Goal: Transaction & Acquisition: Book appointment/travel/reservation

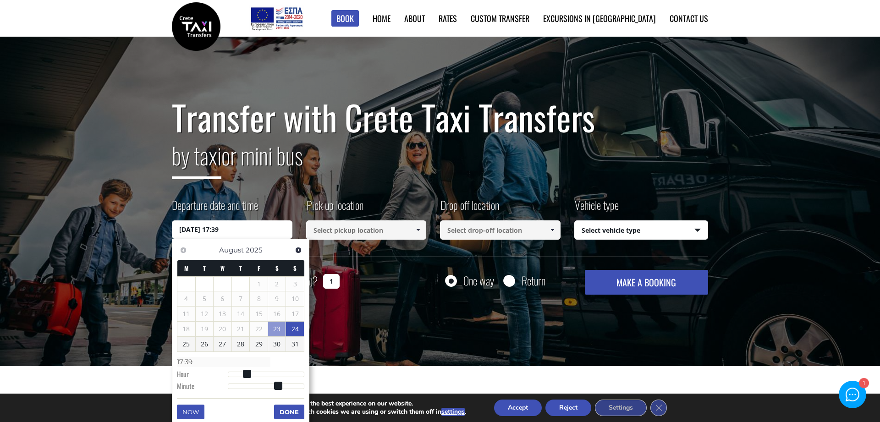
click at [295, 331] on link "24" at bounding box center [295, 329] width 18 height 15
drag, startPoint x: 248, startPoint y: 230, endPoint x: 217, endPoint y: 229, distance: 31.6
click at [217, 229] on input "24/08/2025 00:00" at bounding box center [232, 229] width 121 height 18
drag, startPoint x: 242, startPoint y: 232, endPoint x: 247, endPoint y: 237, distance: 7.2
click at [247, 237] on input "24/08/2025 00:00" at bounding box center [232, 229] width 121 height 18
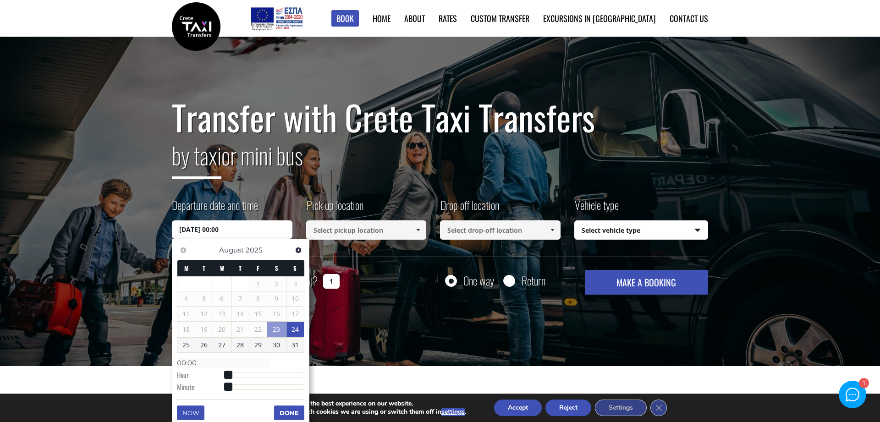
click at [222, 229] on input "24/08/2025 00:00" at bounding box center [232, 229] width 121 height 18
click at [291, 327] on link "24" at bounding box center [294, 329] width 17 height 15
type input "24/08/2025 01:00"
type input "01:00"
type input "24/08/2025 02:00"
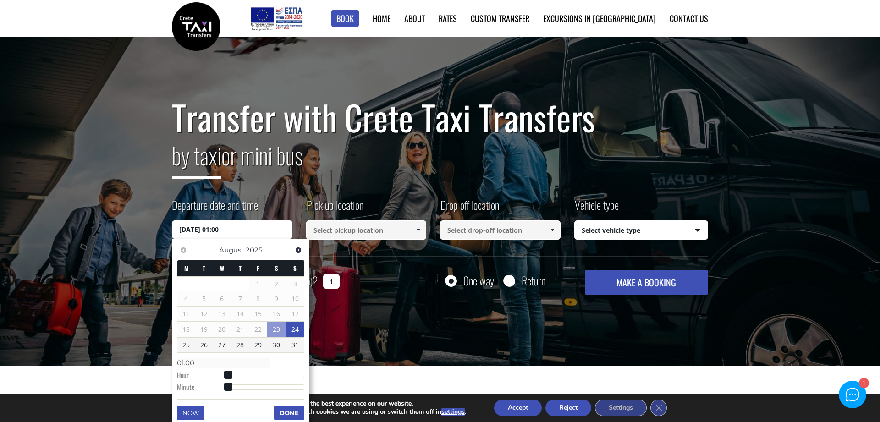
type input "02:00"
type input "24/08/2025 03:00"
type input "03:00"
type input "24/08/2025 04:00"
type input "04:00"
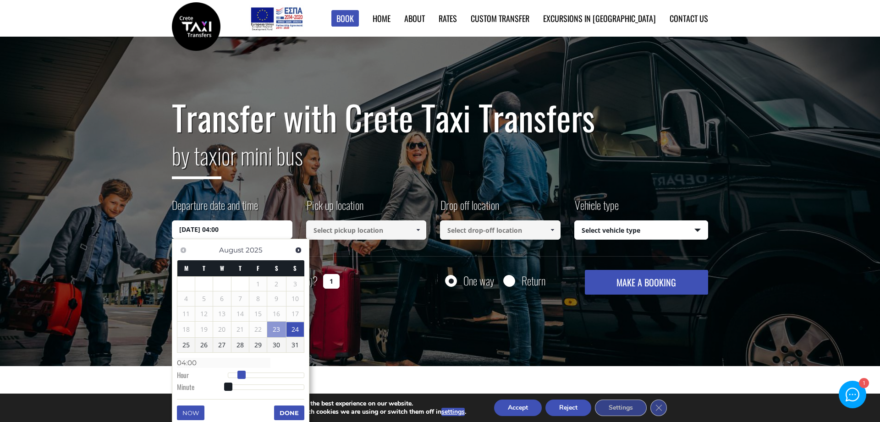
type input "24/08/2025 05:00"
type input "05:00"
type input "24/08/2025 06:00"
type input "06:00"
type input "24/08/2025 07:00"
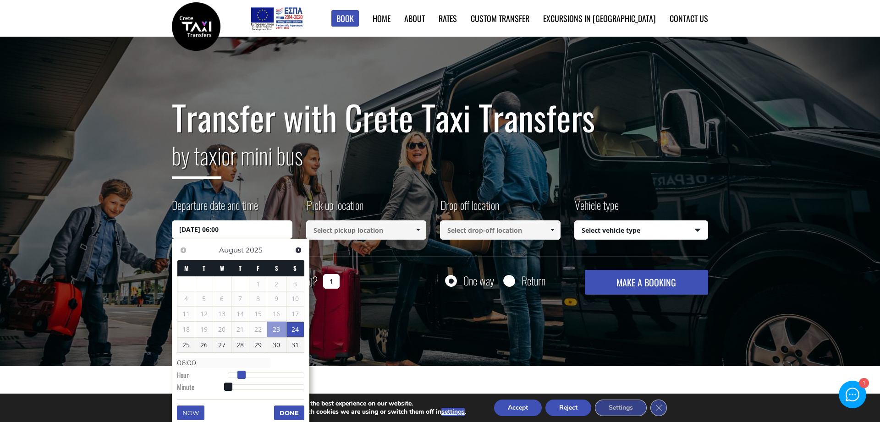
type input "07:00"
type input "24/08/2025 08:00"
type input "08:00"
type input "24/08/2025 09:00"
type input "09:00"
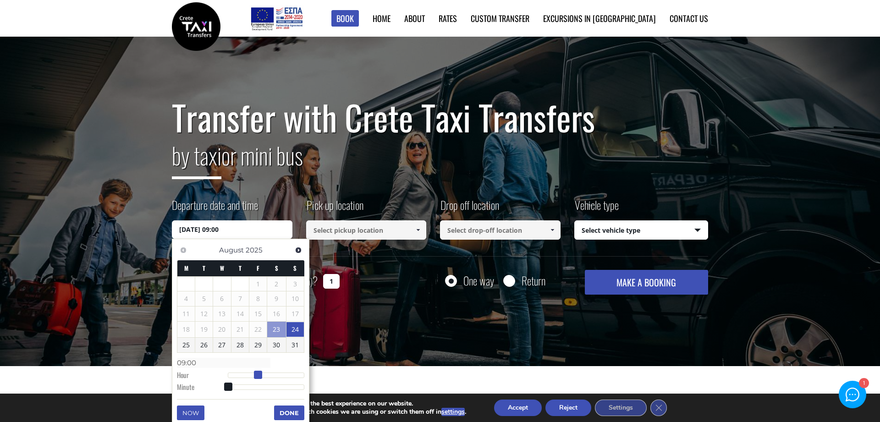
type input "24/08/2025 10:00"
type input "10:00"
type input "24/08/2025 11:00"
type input "11:00"
type input "24/08/2025 12:00"
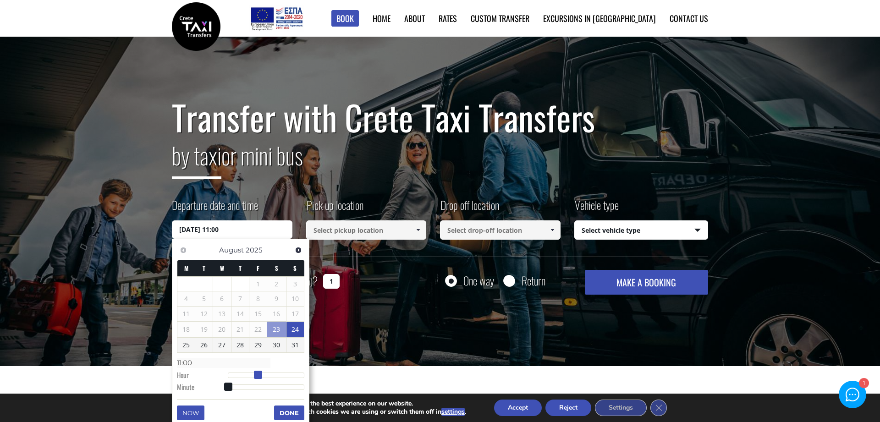
type input "12:00"
type input "24/08/2025 13:00"
type input "13:00"
type input "24/08/2025 14:00"
type input "14:00"
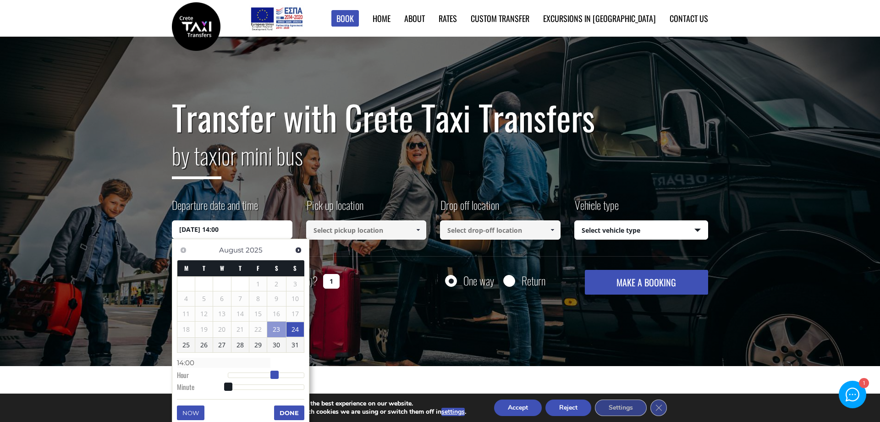
type input "24/08/2025 15:00"
type input "15:00"
type input "24/08/2025 14:00"
type input "14:00"
type input "24/08/2025 13:00"
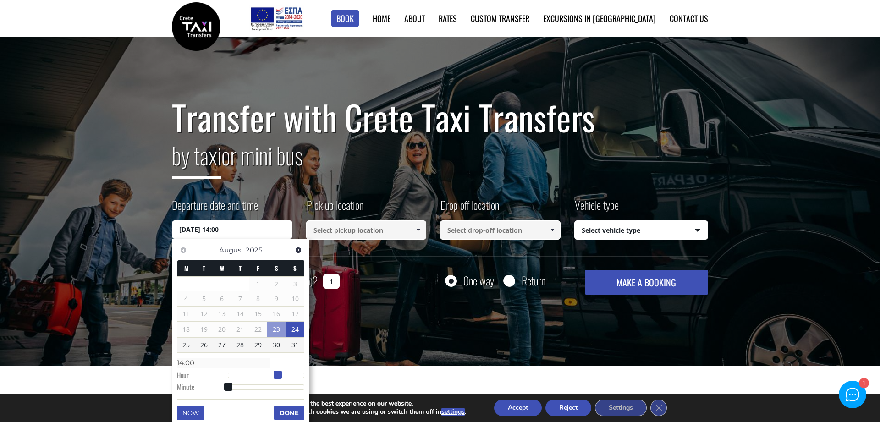
type input "13:00"
type input "24/08/2025 12:00"
type input "12:00"
type input "24/08/2025 11:00"
type input "11:00"
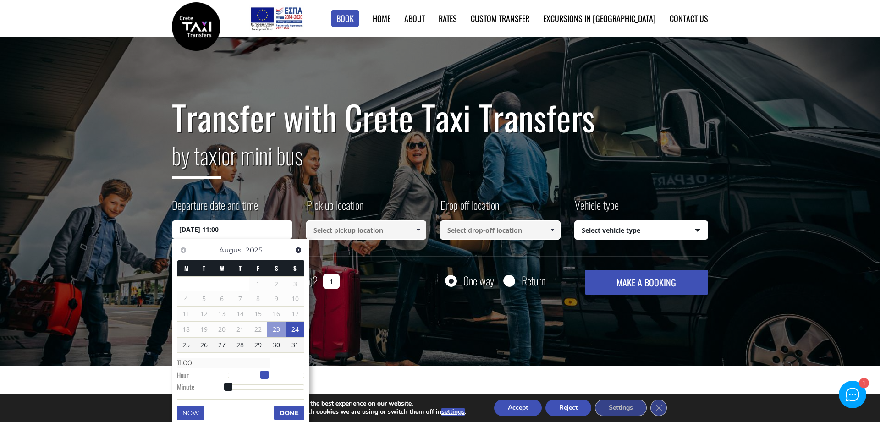
drag, startPoint x: 236, startPoint y: 376, endPoint x: 267, endPoint y: 373, distance: 31.7
click at [267, 373] on span at bounding box center [264, 375] width 8 height 8
drag, startPoint x: 292, startPoint y: 414, endPoint x: 291, endPoint y: 406, distance: 7.5
click at [291, 414] on button "Done" at bounding box center [289, 413] width 30 height 15
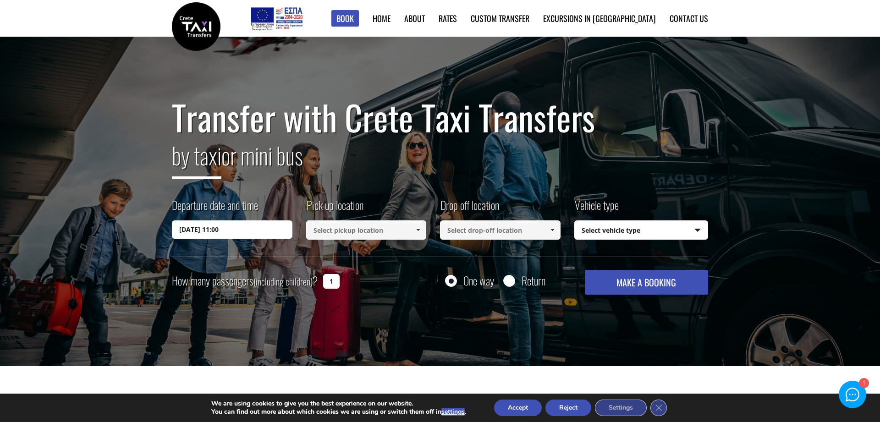
click at [407, 236] on input at bounding box center [366, 229] width 121 height 19
click at [415, 228] on span at bounding box center [417, 229] width 7 height 7
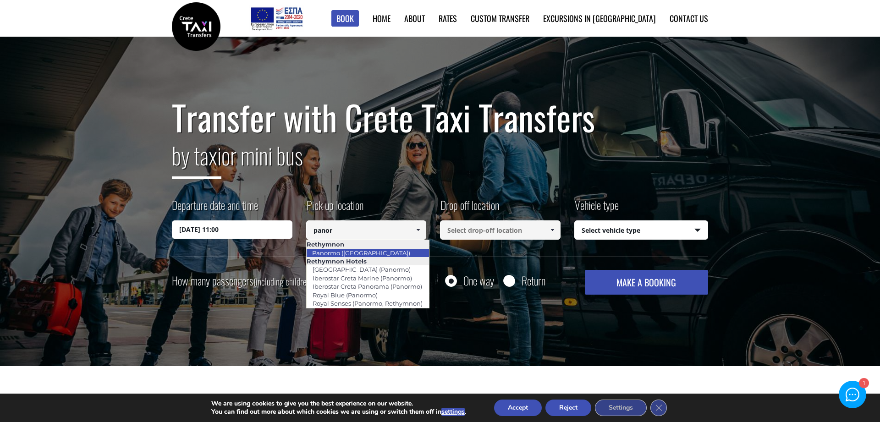
click at [368, 251] on link "Panormo ([GEOGRAPHIC_DATA])" at bounding box center [361, 253] width 110 height 13
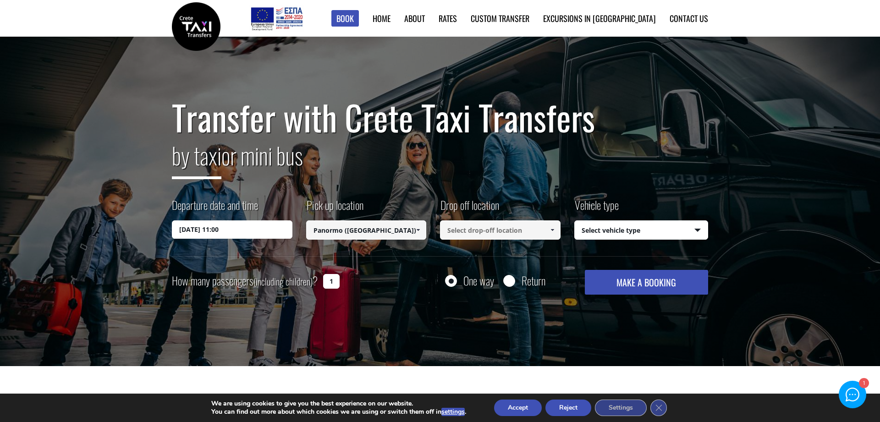
type input "Panormo ([GEOGRAPHIC_DATA])"
click at [489, 233] on input at bounding box center [500, 229] width 121 height 19
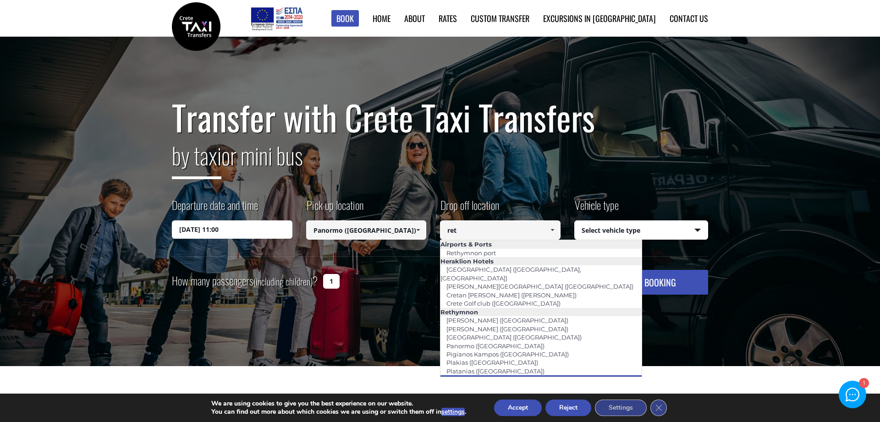
click at [499, 373] on link "[GEOGRAPHIC_DATA]" at bounding box center [478, 379] width 77 height 13
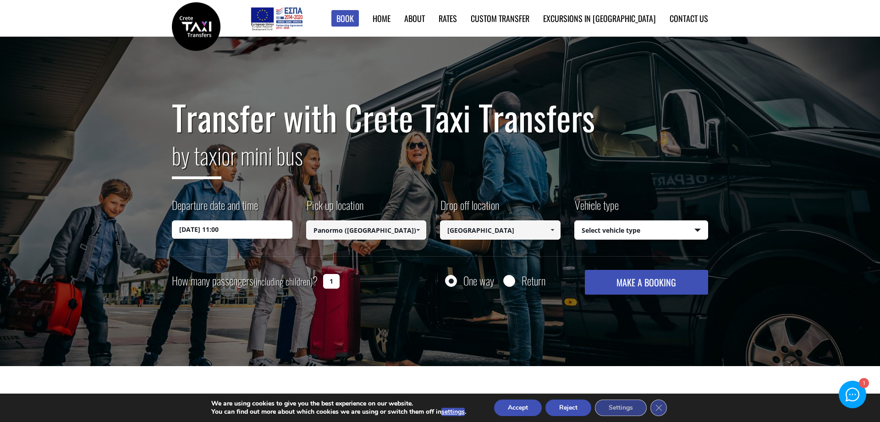
type input "[GEOGRAPHIC_DATA]"
click at [575, 221] on select "Select vehicle type Taxi (4 passengers) Mercedes E Class Mini Van (7 passengers…" at bounding box center [641, 230] width 133 height 19
select select "540"
click option "Taxi (4 passengers) Mercedes E Class" at bounding box center [0, 0] width 0 height 0
click at [508, 280] on input "Return" at bounding box center [508, 281] width 11 height 11
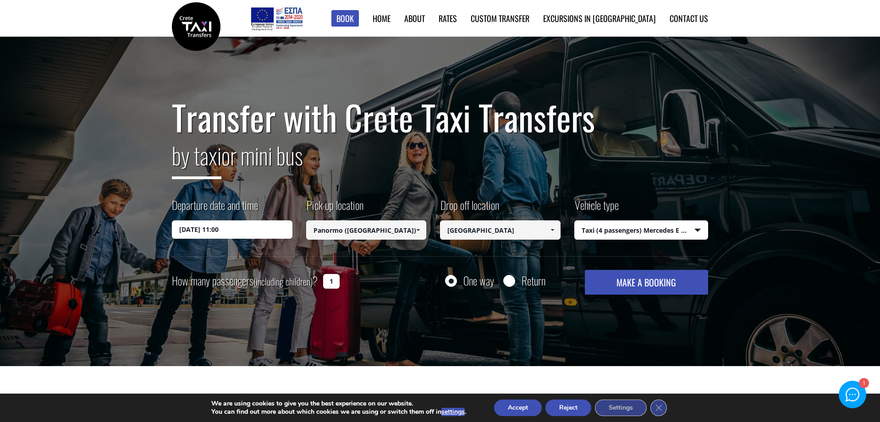
radio input "true"
type input "[GEOGRAPHIC_DATA]"
type input "Panormo ([GEOGRAPHIC_DATA])"
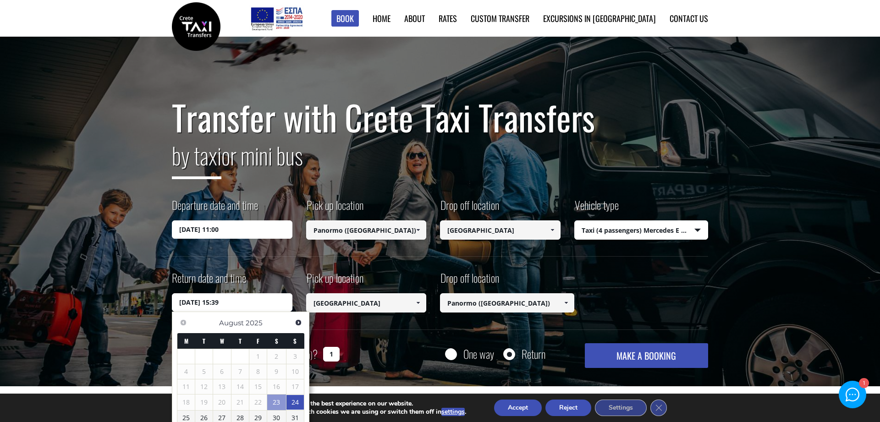
click at [220, 303] on input "24/08/2025 15:39" at bounding box center [232, 302] width 121 height 18
drag, startPoint x: 215, startPoint y: 302, endPoint x: 223, endPoint y: 304, distance: 8.4
click at [223, 304] on input "24/08/2025 15:39" at bounding box center [232, 302] width 121 height 18
type input "24/08/2025 16:39"
click at [455, 254] on div "Departure date and time 24/08/2025 11:00 Pick up location Select pickup locatio…" at bounding box center [440, 226] width 536 height 59
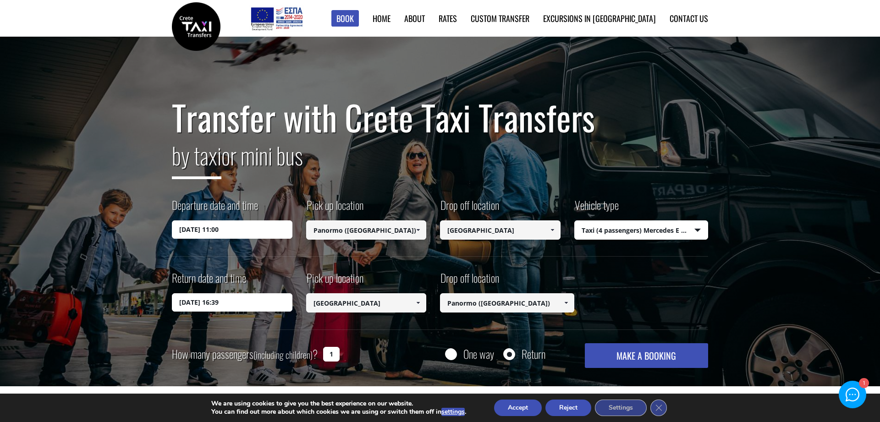
click at [330, 351] on input "1" at bounding box center [331, 354] width 16 height 15
drag, startPoint x: 331, startPoint y: 352, endPoint x: 324, endPoint y: 352, distance: 7.3
click at [324, 352] on input "1" at bounding box center [331, 354] width 16 height 15
type input "2"
click at [468, 318] on div "Return date and time 24/08/2025 16:39 Pick up location Select pickup location S…" at bounding box center [440, 299] width 536 height 59
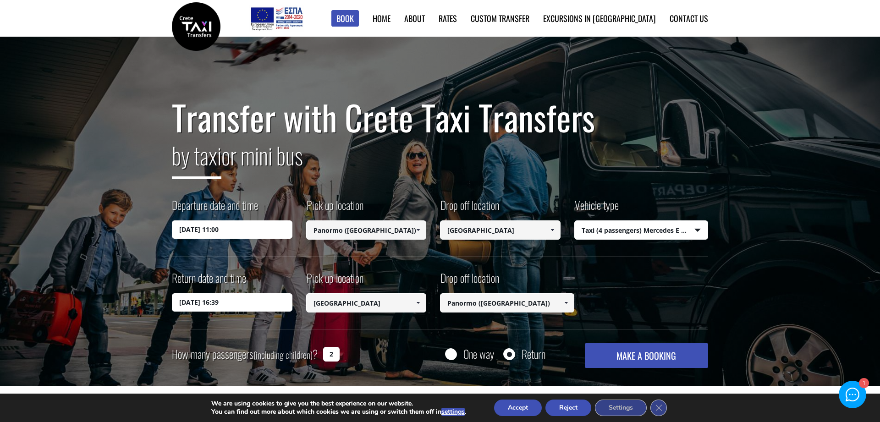
click at [661, 360] on button "MAKE A BOOKING" at bounding box center [646, 355] width 123 height 25
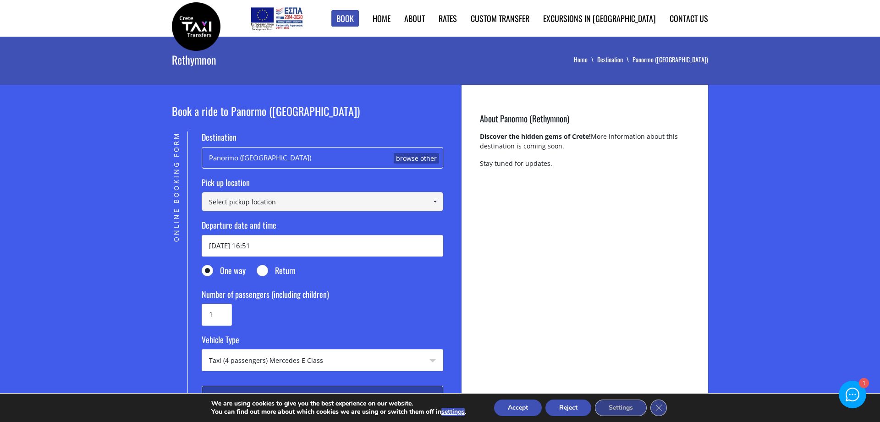
click at [379, 155] on div "Panormo (Rethymnon) browse other" at bounding box center [322, 158] width 241 height 22
click at [345, 155] on div "Panormo (Rethymnon) browse other" at bounding box center [322, 158] width 241 height 22
click at [410, 156] on link "browse other" at bounding box center [416, 158] width 45 height 11
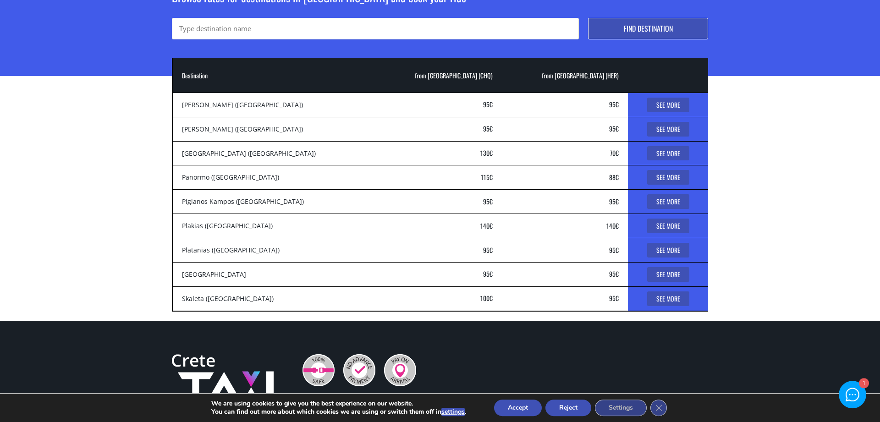
scroll to position [93, 0]
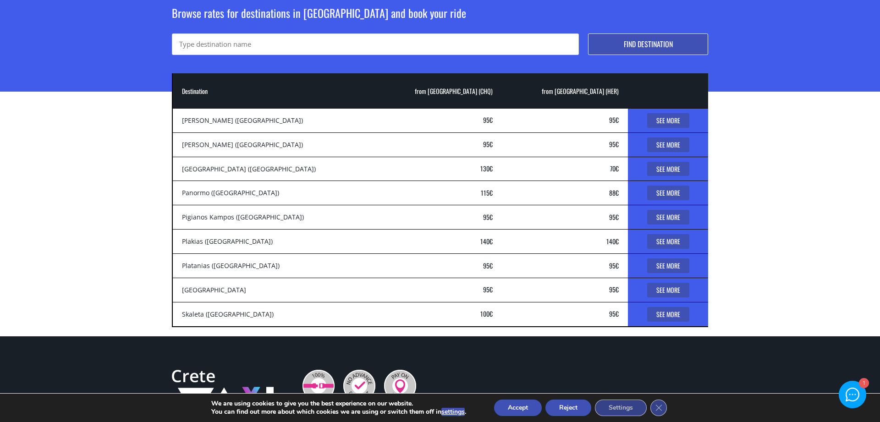
click at [241, 288] on td "Destination [GEOGRAPHIC_DATA]" at bounding box center [273, 290] width 202 height 24
click at [483, 291] on bdi "95 €" at bounding box center [488, 290] width 10 height 10
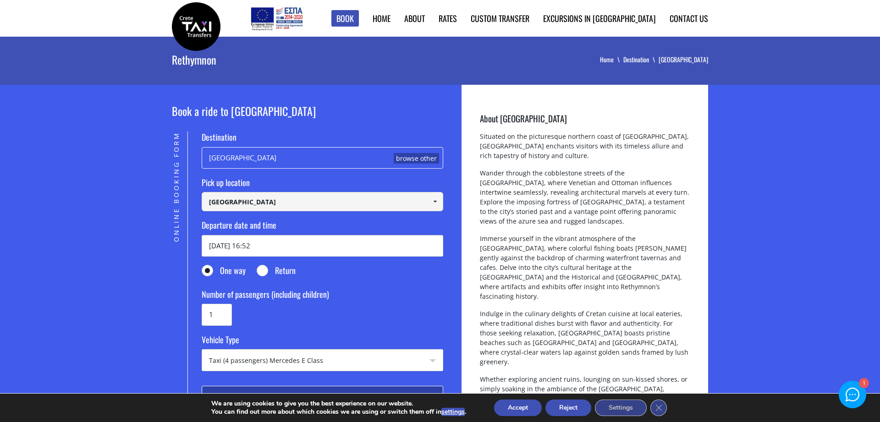
click at [342, 200] on input "Chania airport" at bounding box center [322, 201] width 241 height 19
click at [436, 204] on span at bounding box center [434, 201] width 7 height 7
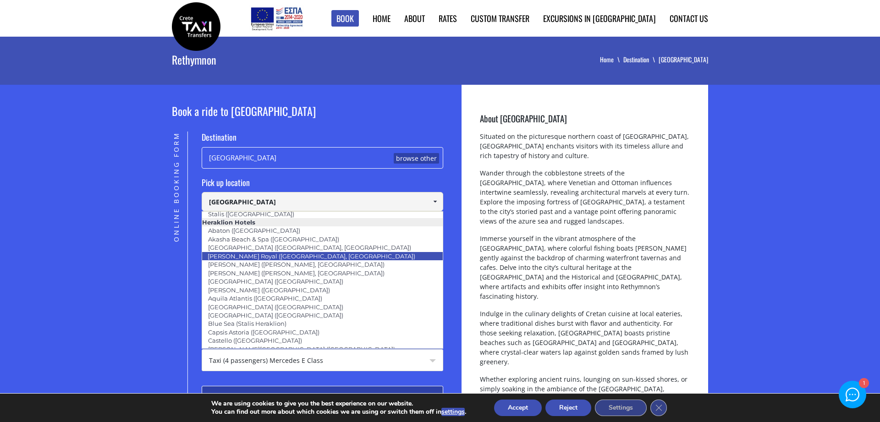
scroll to position [528, 0]
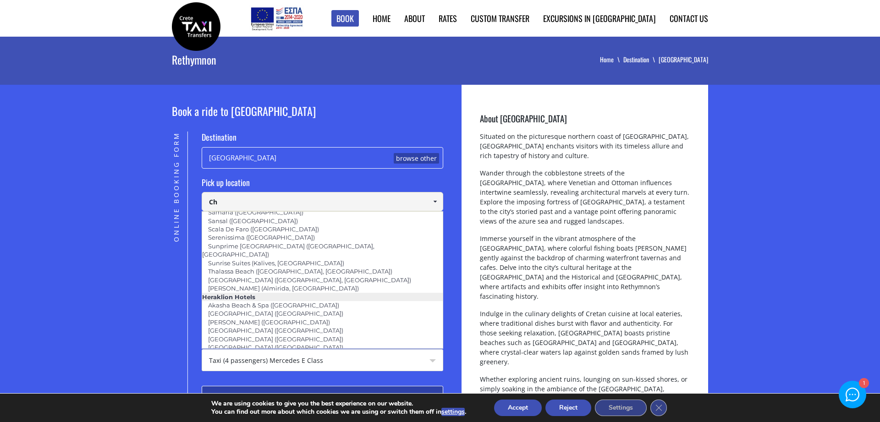
type input "C"
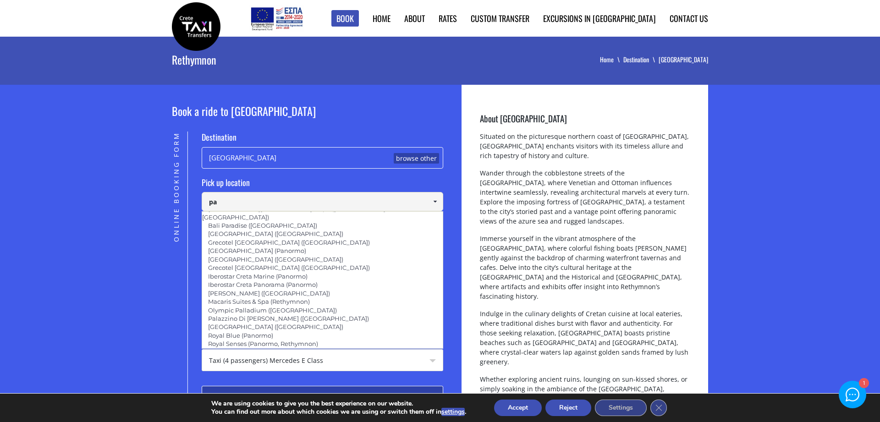
click at [274, 205] on input "pa" at bounding box center [322, 201] width 241 height 19
type input "p"
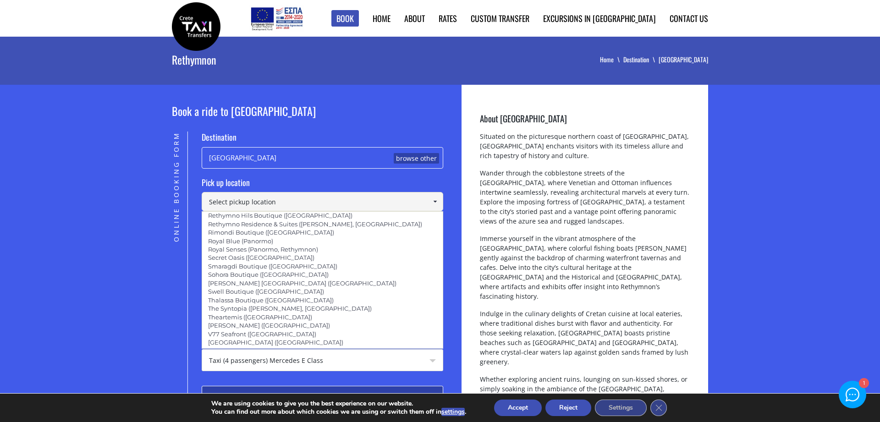
scroll to position [1862, 0]
